Goal: Check status

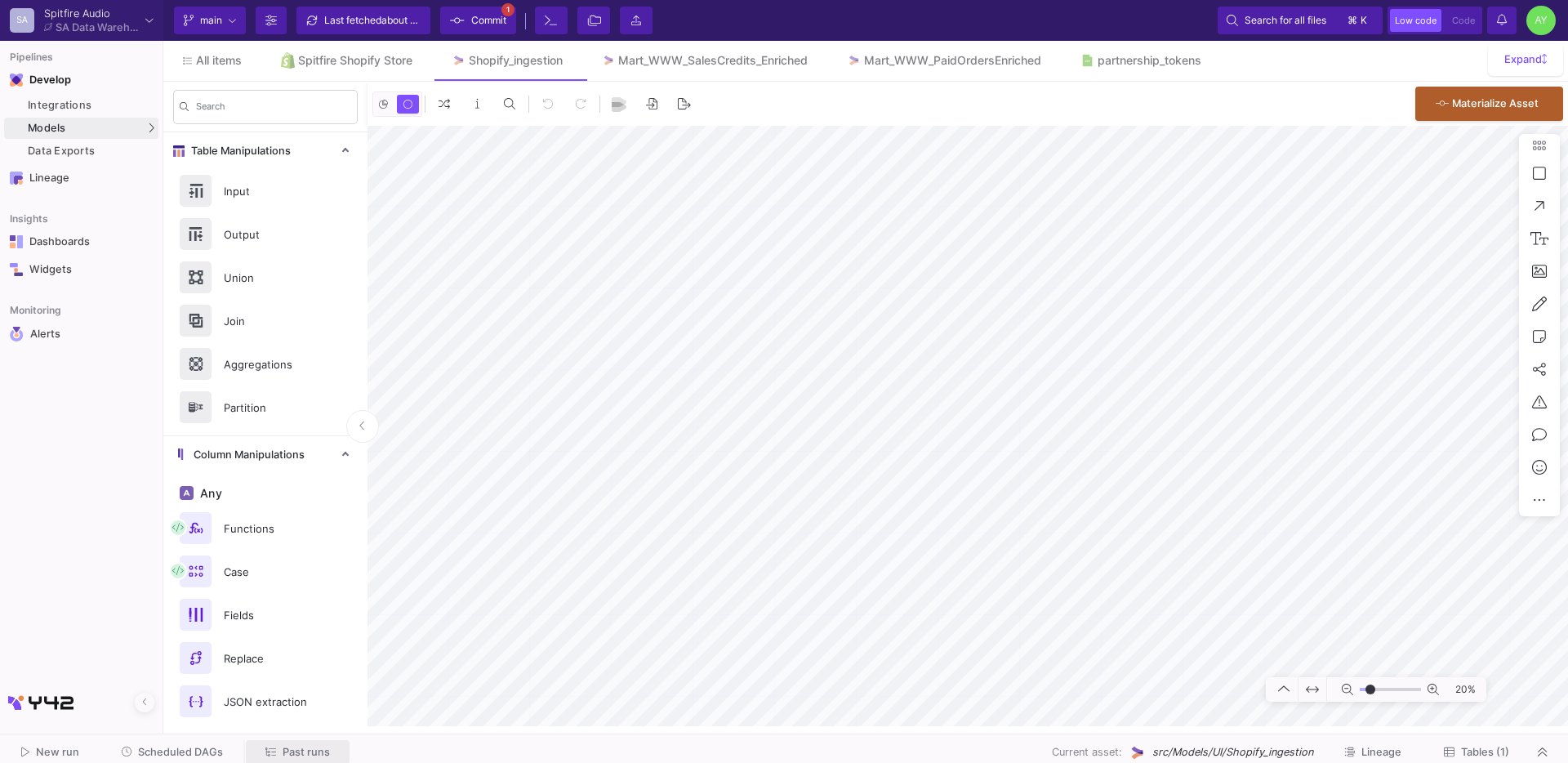
click at [282, 750] on span "Past runs" at bounding box center [306, 751] width 48 height 13
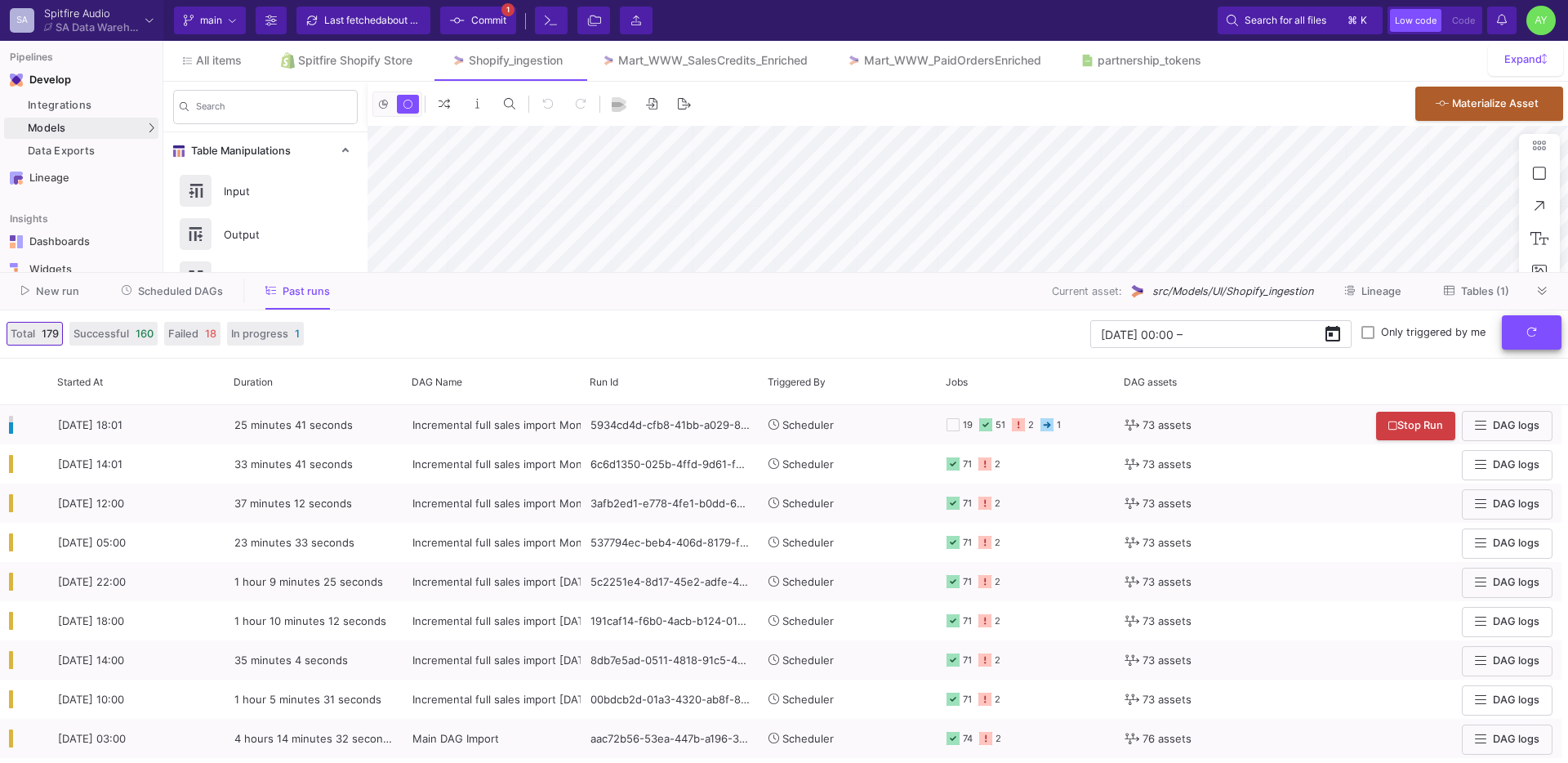
click at [1520, 334] on button "submit" at bounding box center [1531, 333] width 59 height 35
click at [1534, 348] on button "submit" at bounding box center [1531, 333] width 59 height 35
click at [1526, 346] on button "submit" at bounding box center [1531, 333] width 59 height 35
click at [1527, 335] on icon "submit" at bounding box center [1531, 332] width 11 height 11
